Goal: Find specific page/section: Find specific page/section

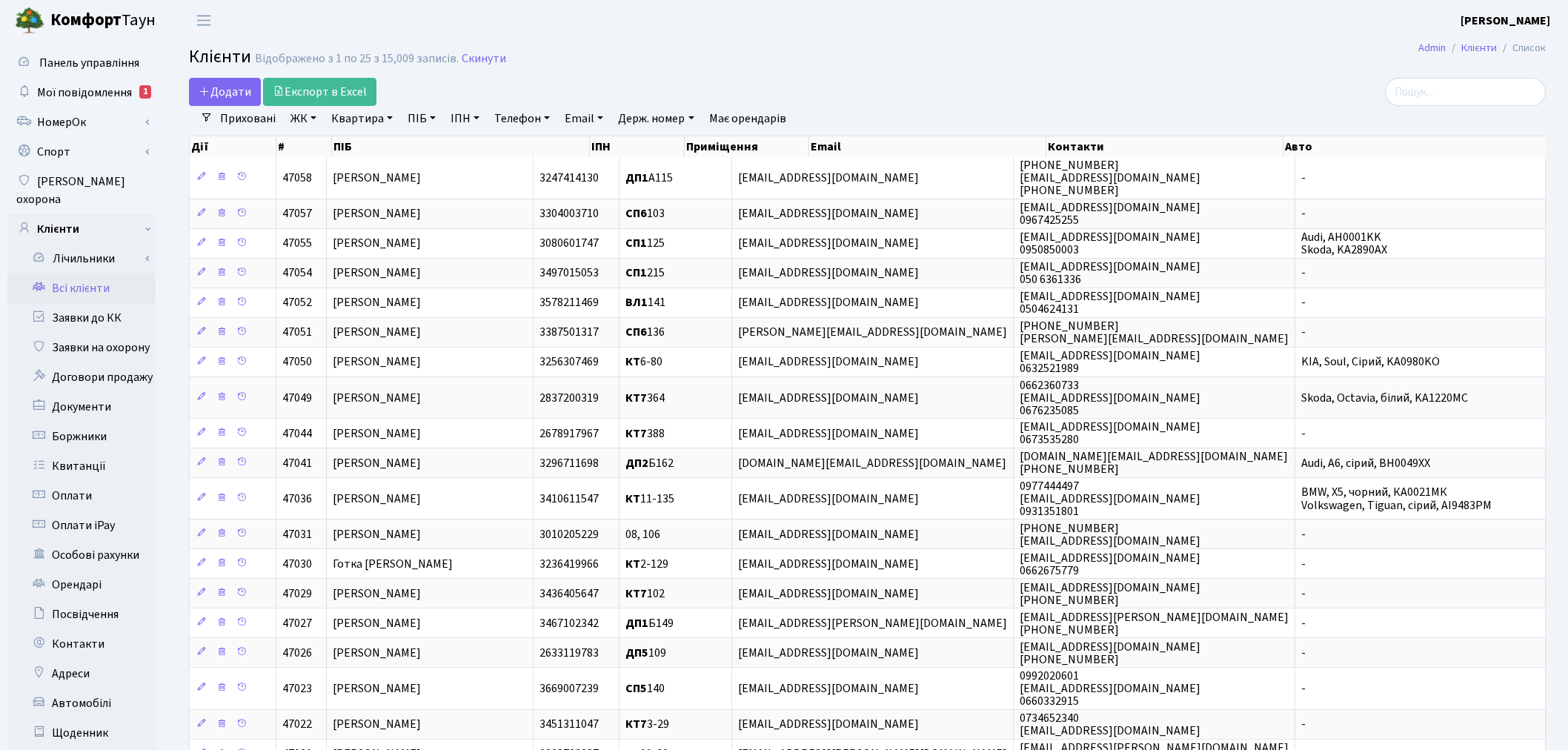
select select "25"
click at [101, 688] on link "Автомобілі" at bounding box center [81, 703] width 148 height 29
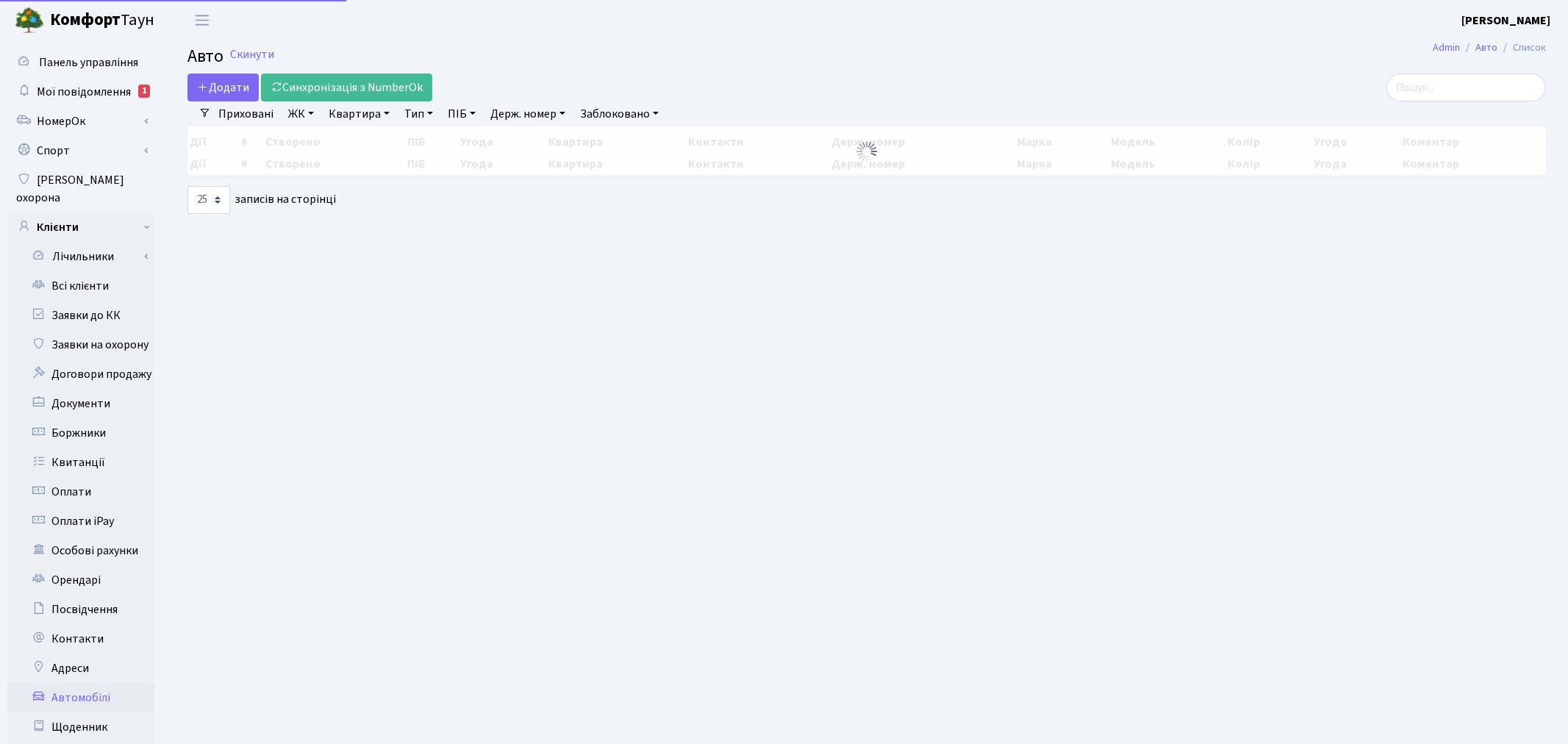
select select "25"
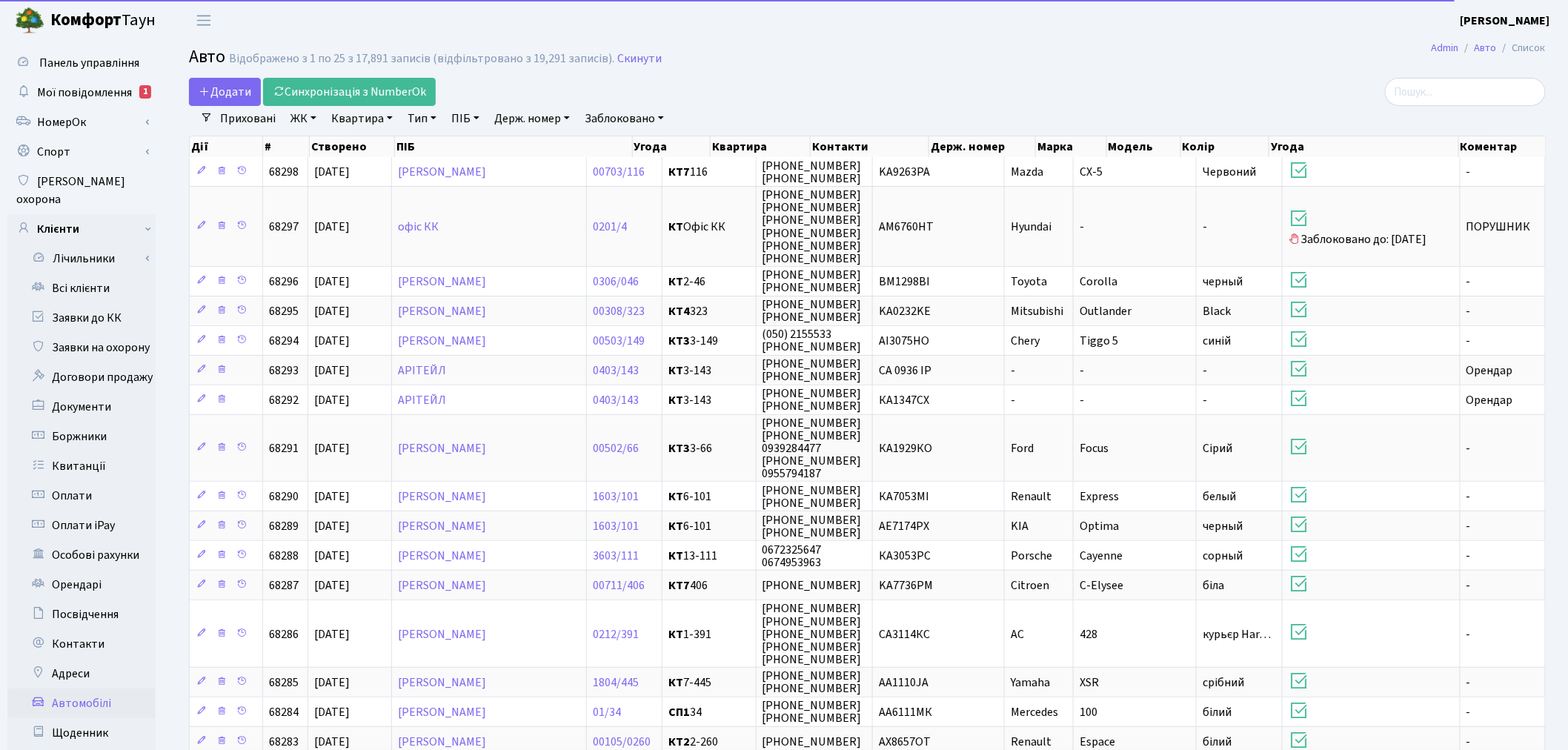
click at [385, 116] on link "Квартира" at bounding box center [362, 119] width 73 height 25
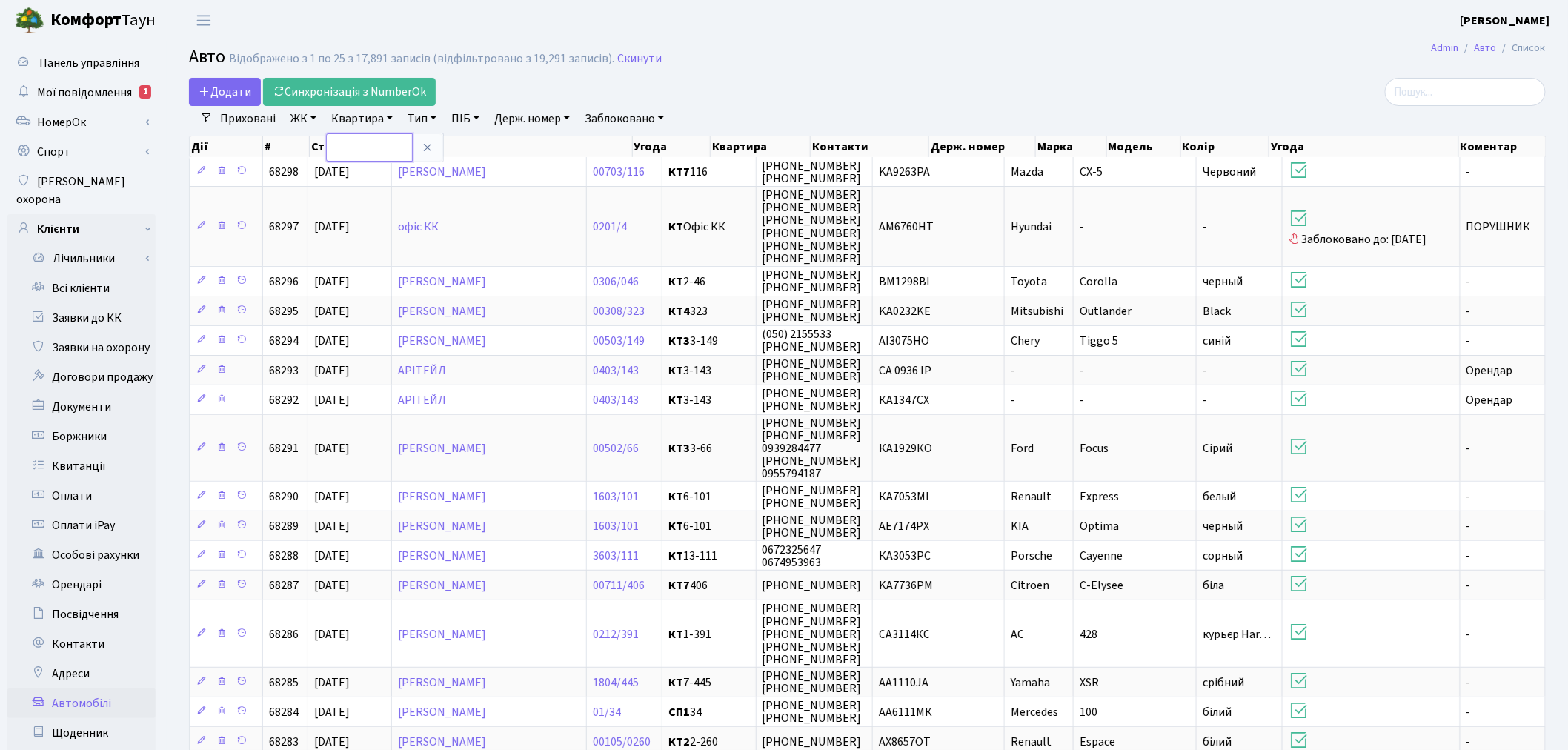
click at [385, 141] on input "text" at bounding box center [369, 147] width 87 height 29
click at [562, 120] on link "Держ. номер" at bounding box center [532, 119] width 88 height 25
click at [558, 141] on input "text" at bounding box center [532, 147] width 87 height 29
type input "0774"
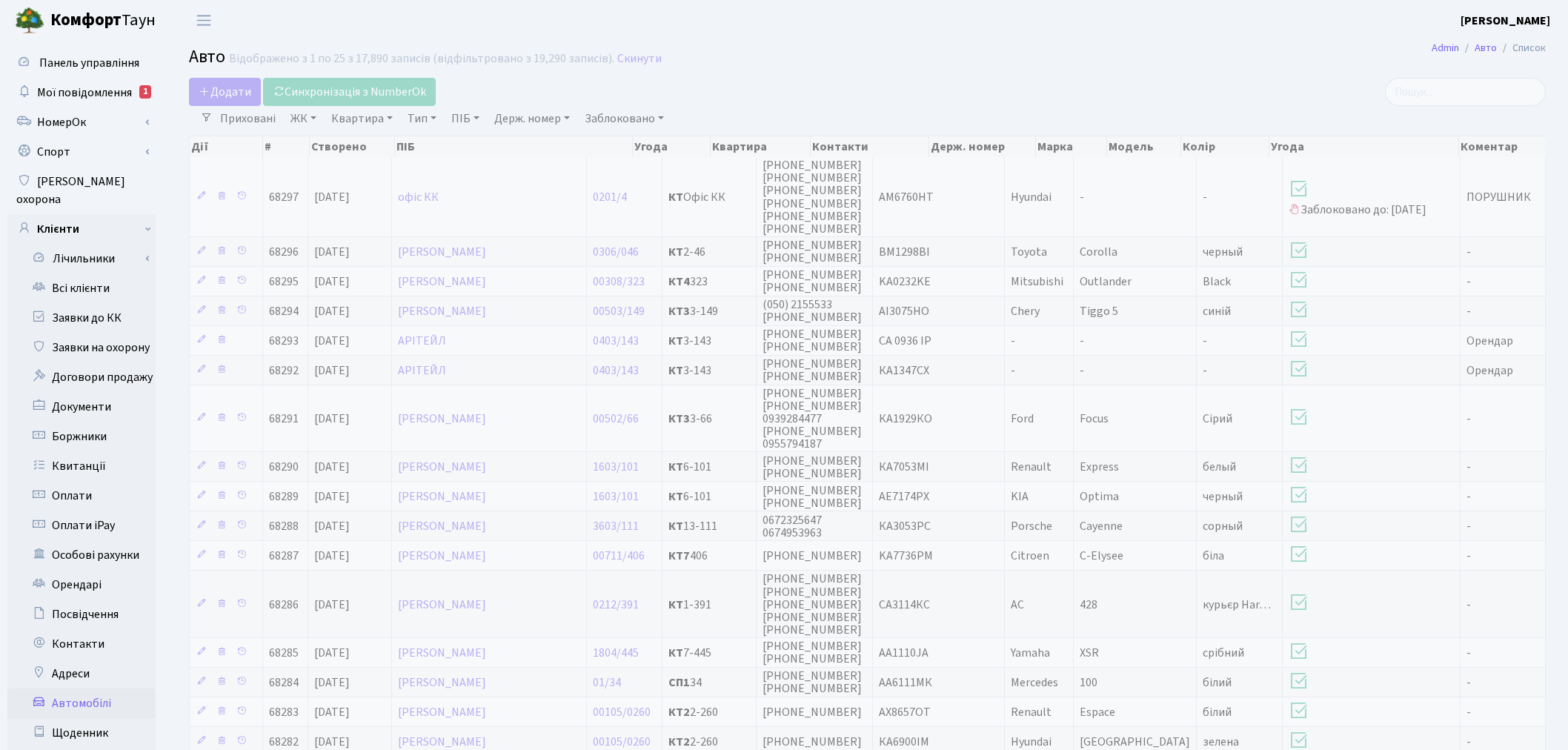
select select "25"
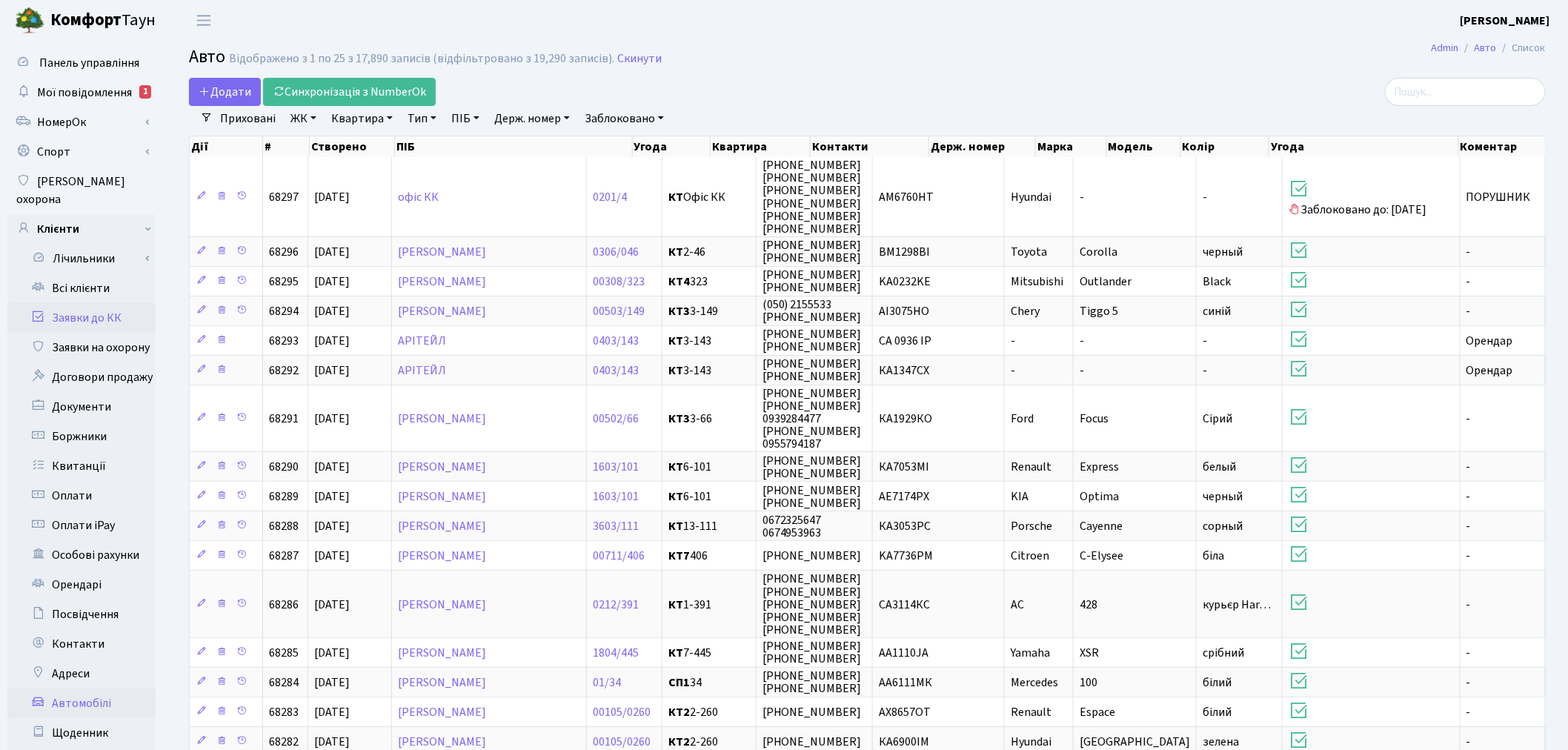
click at [129, 303] on link "Заявки до КК" at bounding box center [81, 317] width 148 height 29
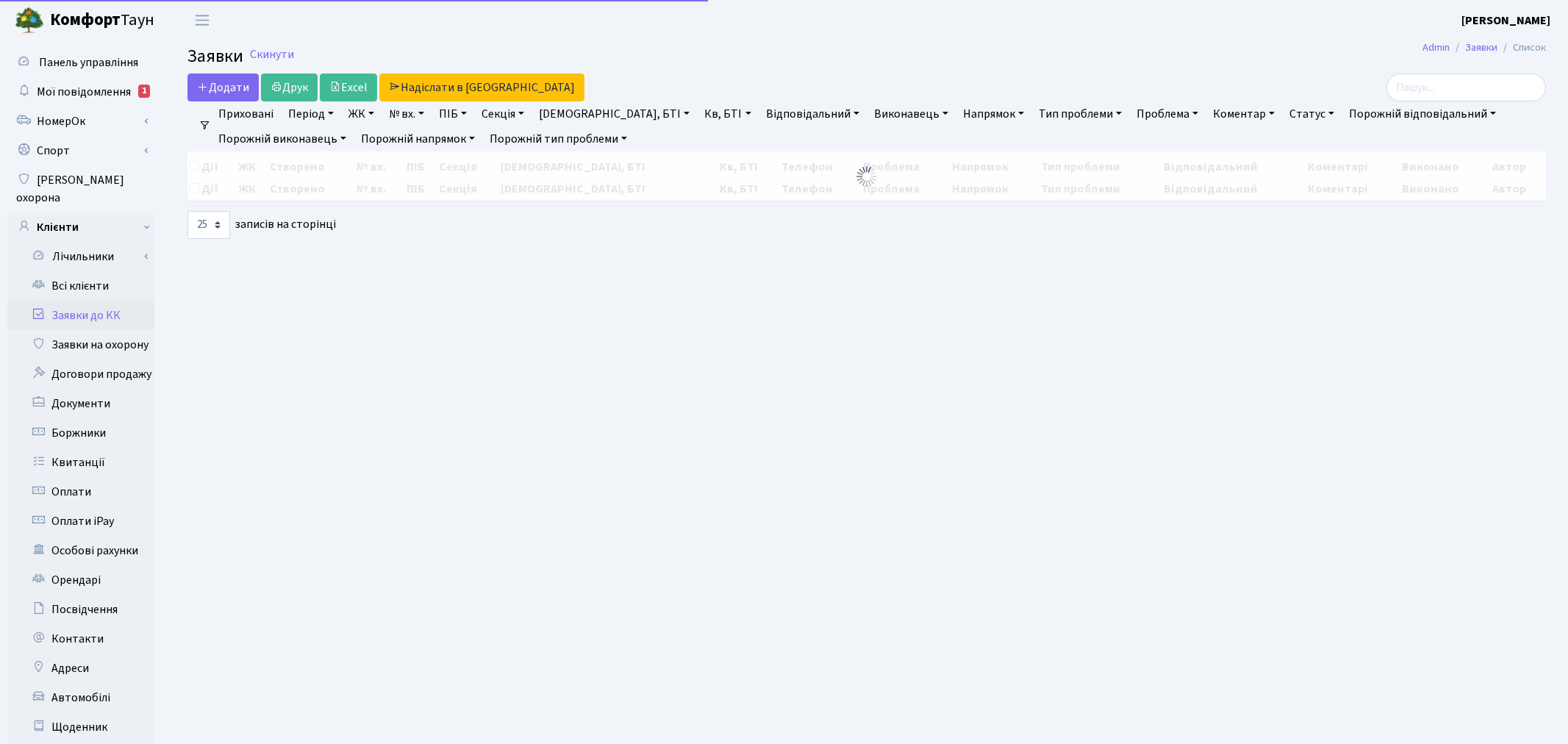
select select "25"
